Goal: Find specific page/section: Find specific page/section

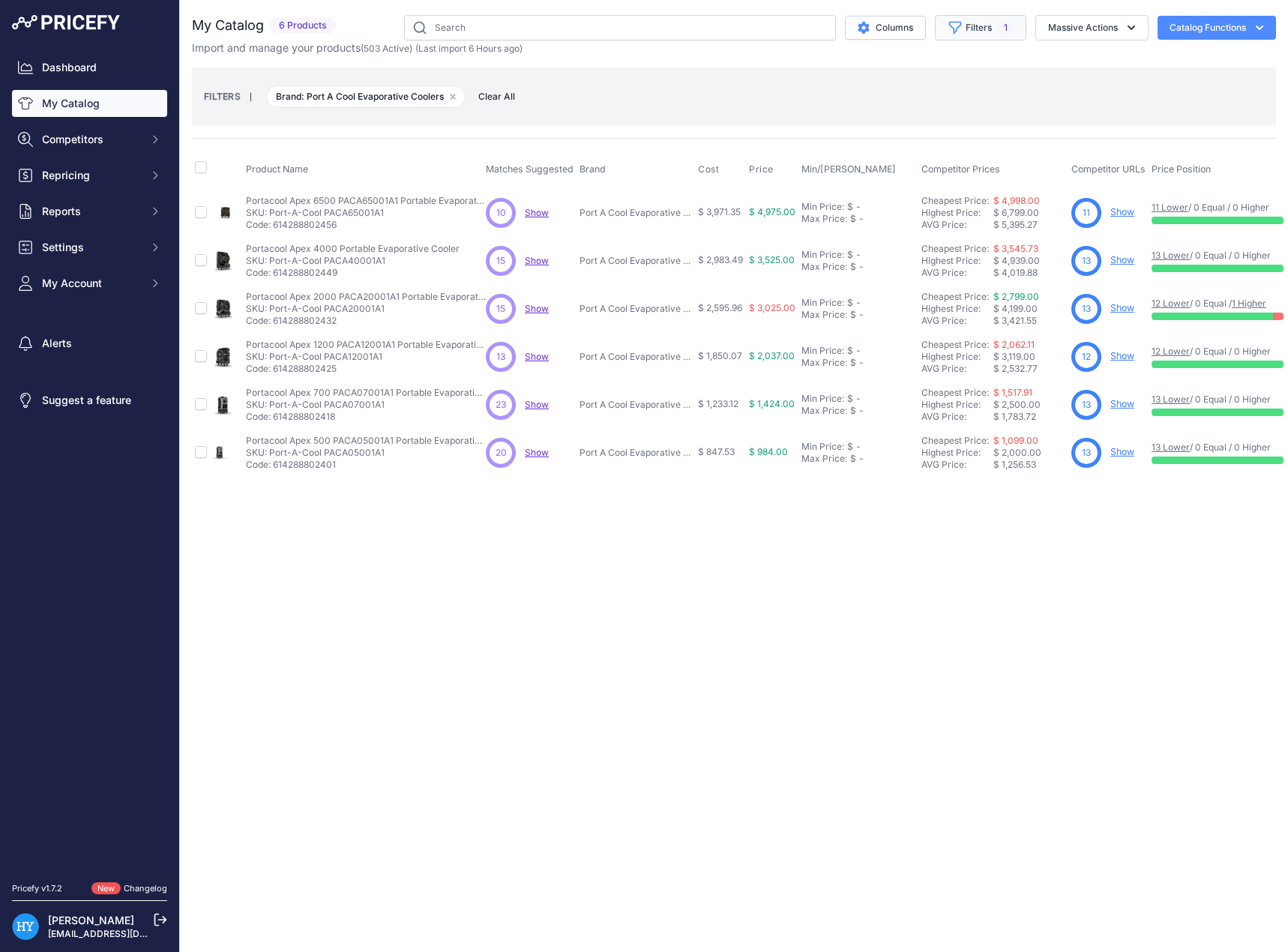
click at [994, 35] on button "Filters 1" at bounding box center [980, 28] width 91 height 26
click at [929, 208] on select "Select an option Alorair Amana Distinctions Amana PTAC Air Conditioners Aprilai…" at bounding box center [942, 211] width 144 height 26
select select "Amana Distinctions"
click at [870, 198] on select "Select an option Alorair Amana Distinctions Amana PTAC Air Conditioners Aprilai…" at bounding box center [942, 211] width 144 height 26
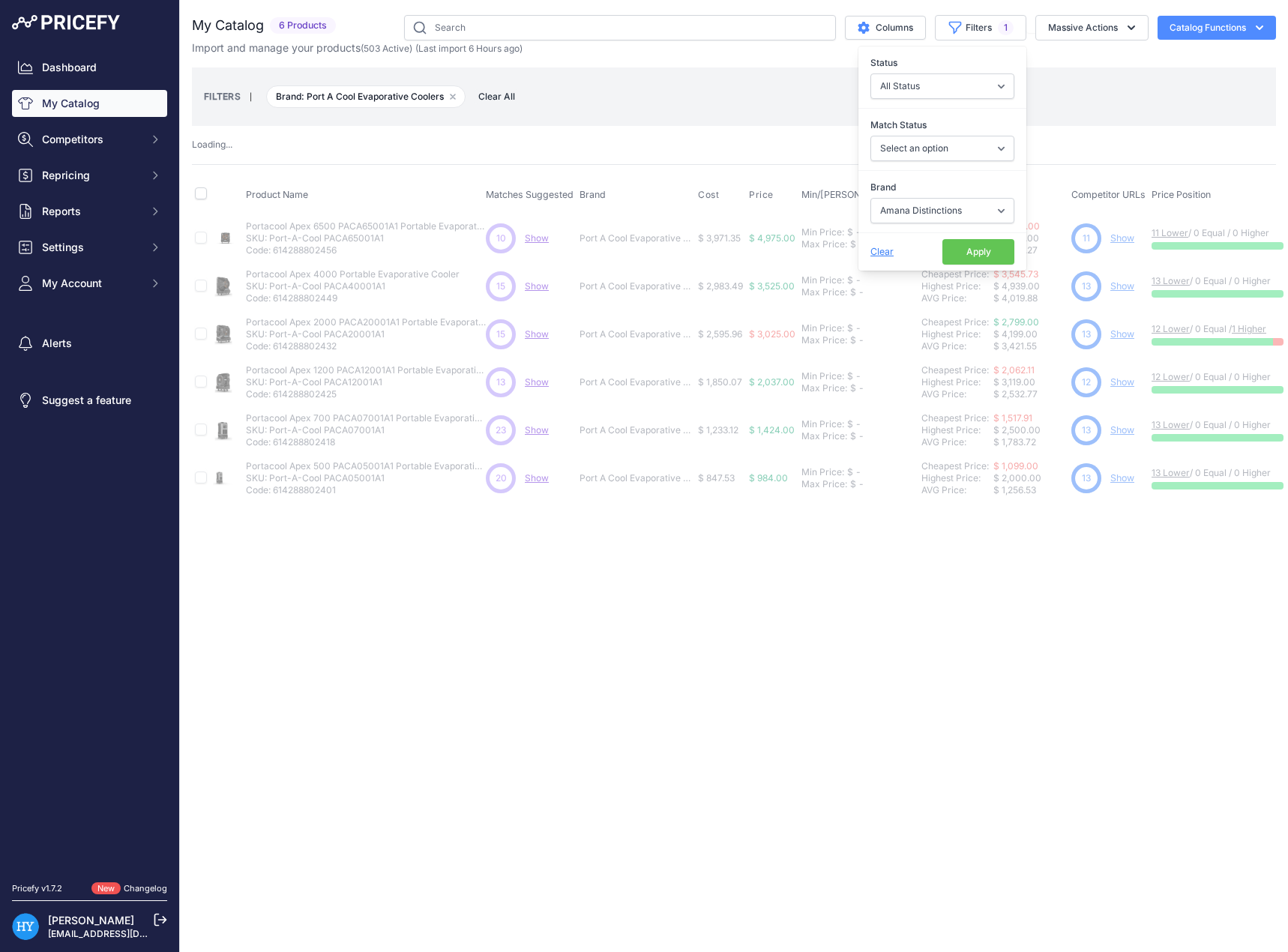
click at [953, 254] on button "Apply" at bounding box center [978, 252] width 72 height 26
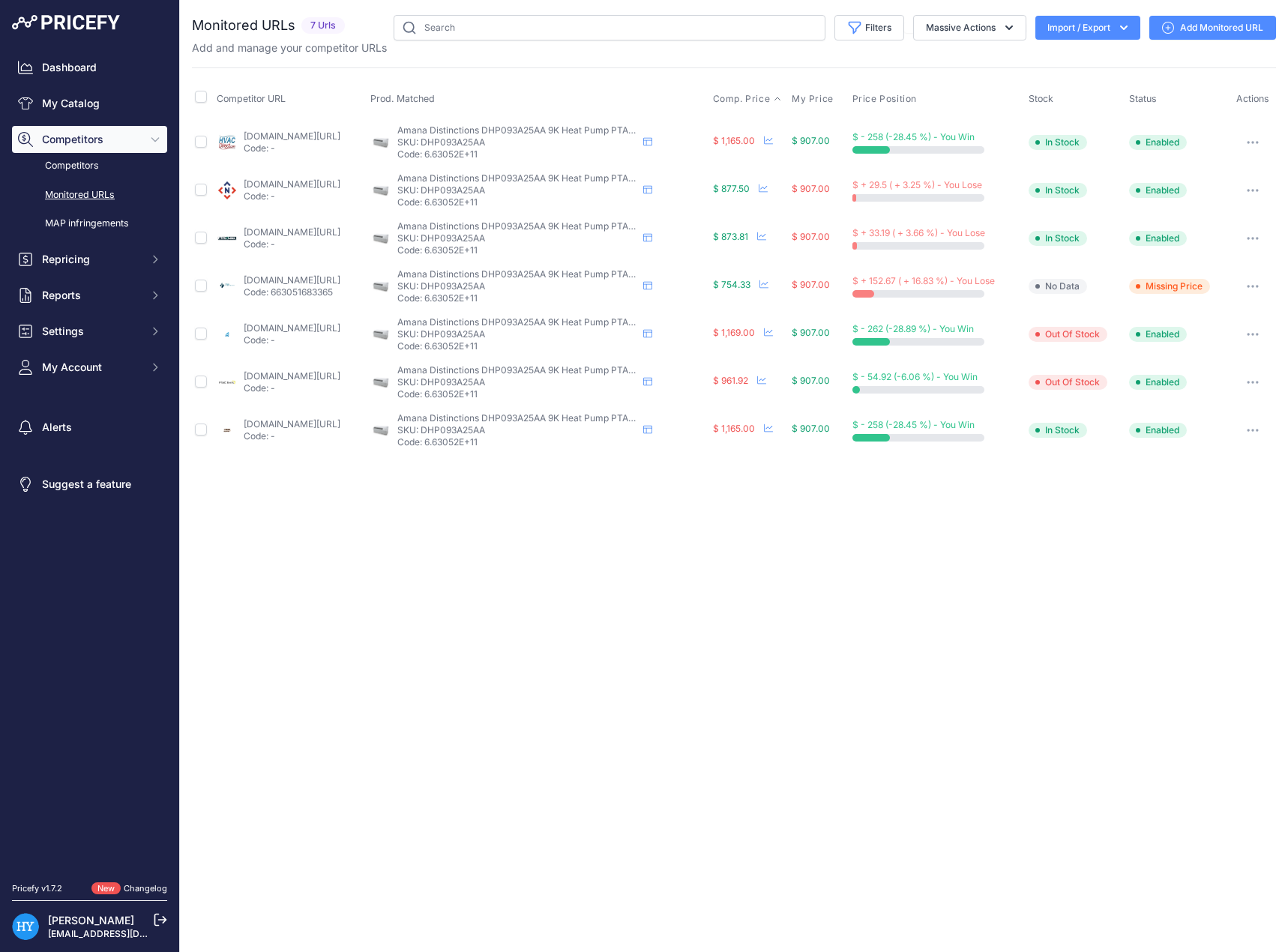
click at [771, 93] on span "Comp. Price" at bounding box center [741, 99] width 57 height 12
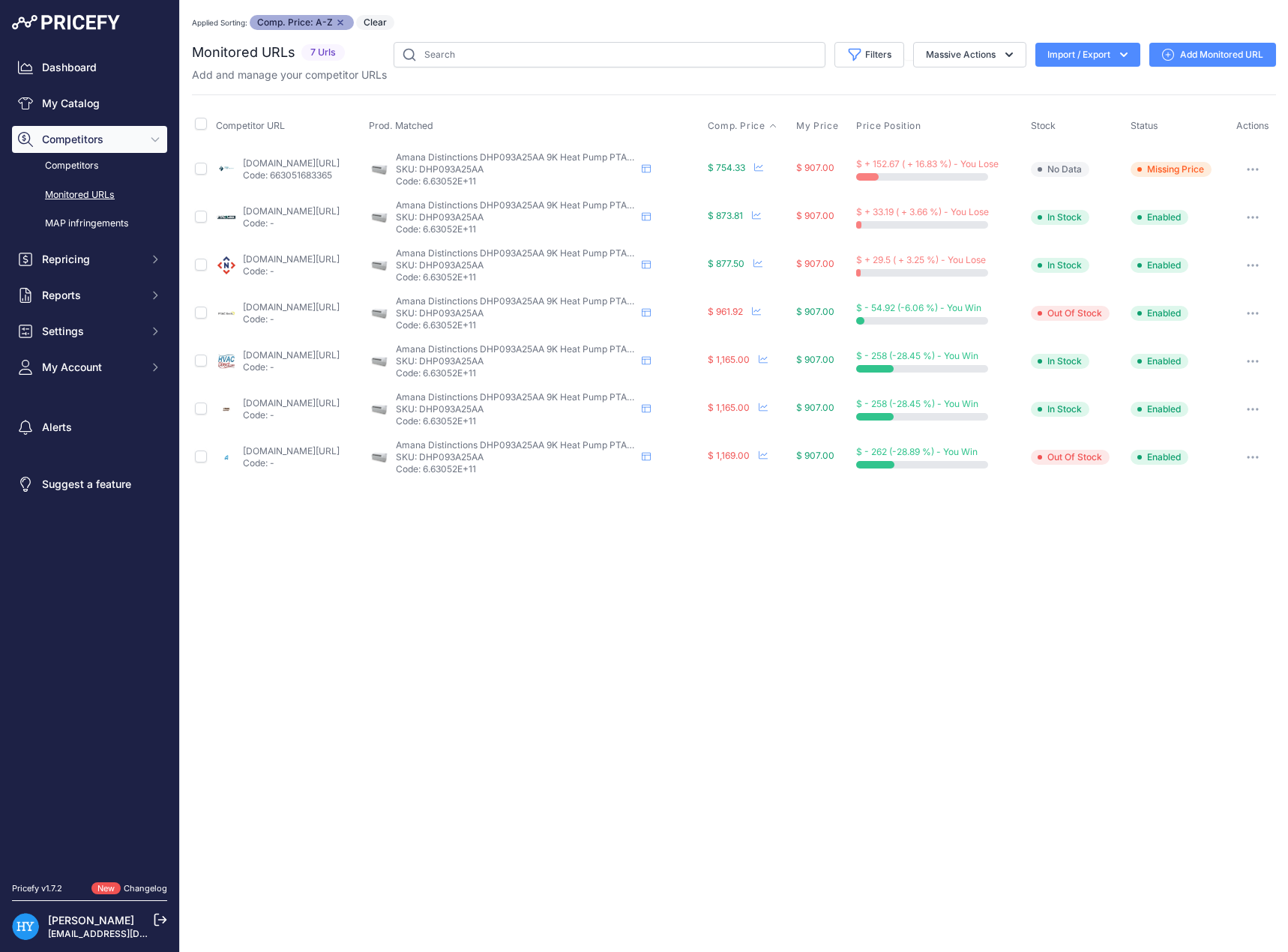
click at [290, 163] on link "[DOMAIN_NAME][URL]" at bounding box center [291, 162] width 97 height 11
click at [271, 163] on link "[DOMAIN_NAME][URL]" at bounding box center [291, 162] width 97 height 11
